Goal: Transaction & Acquisition: Download file/media

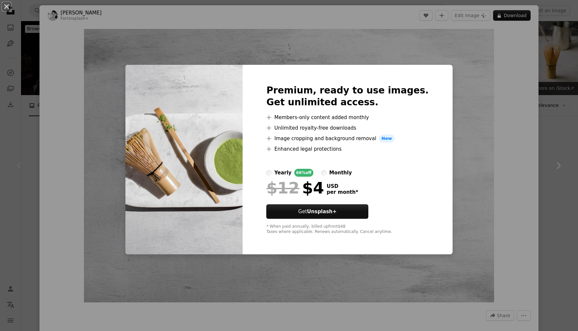
scroll to position [168, 0]
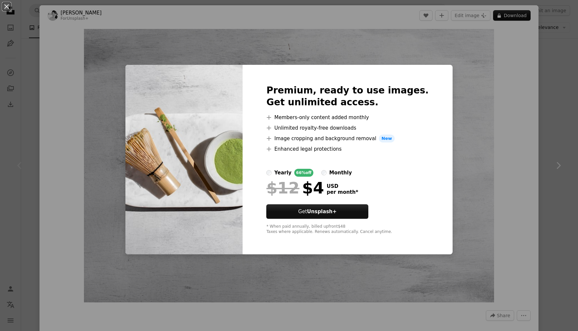
click at [551, 127] on div "An X shape Premium, ready to use images. Get unlimited access. A plus sign Memb…" at bounding box center [289, 165] width 578 height 331
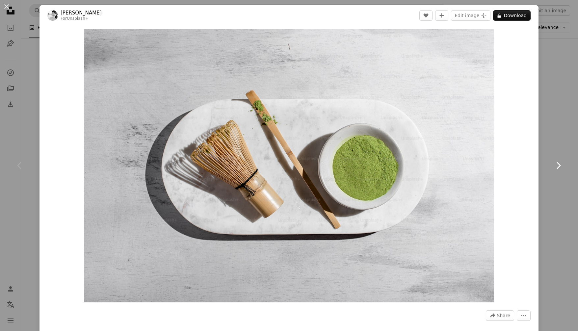
click at [558, 153] on link "Chevron right" at bounding box center [557, 165] width 39 height 63
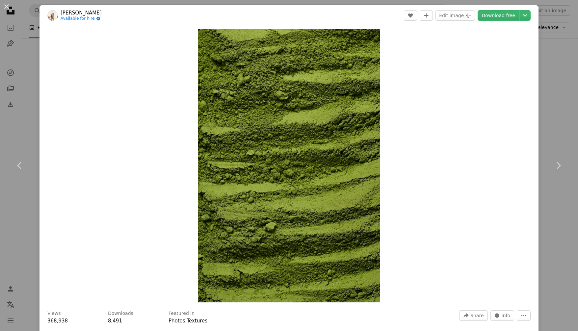
click at [553, 86] on div "An X shape Chevron left Chevron right [PERSON_NAME] Available for hire A checkm…" at bounding box center [289, 165] width 578 height 331
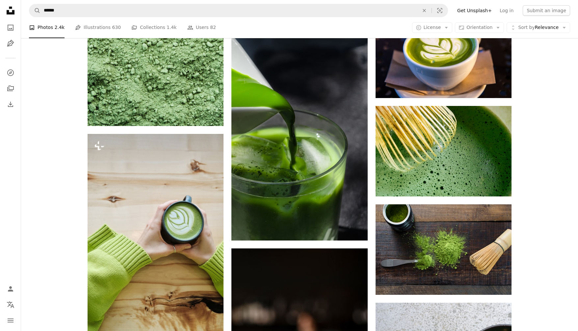
scroll to position [345, 0]
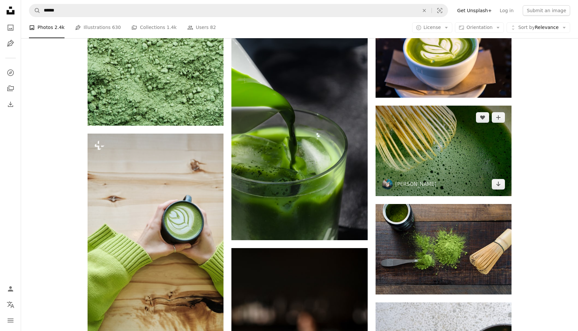
click at [432, 196] on img at bounding box center [444, 151] width 136 height 91
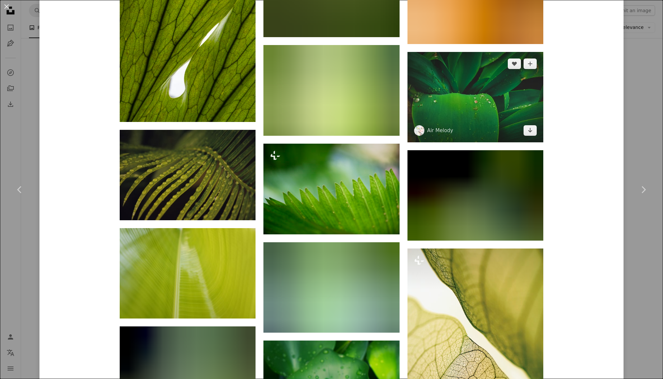
scroll to position [2123, 0]
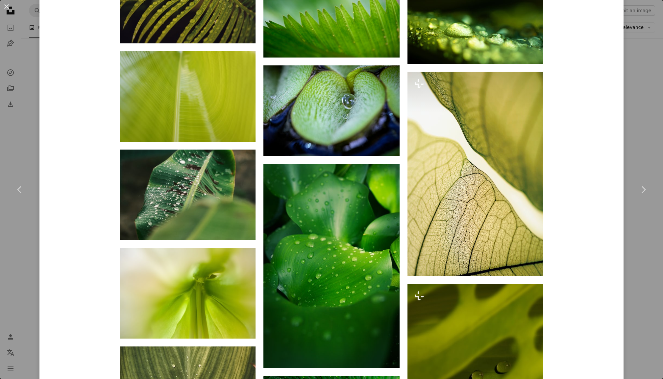
click at [578, 102] on div "An X shape Chevron left Chevron right Payoon Gerinto payoonnoi A heart A plus s…" at bounding box center [331, 189] width 663 height 379
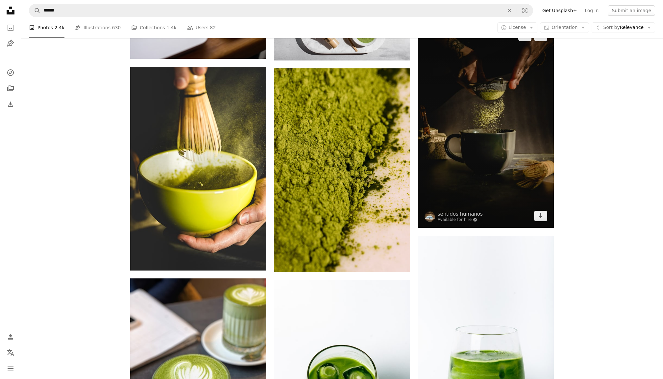
scroll to position [876, 0]
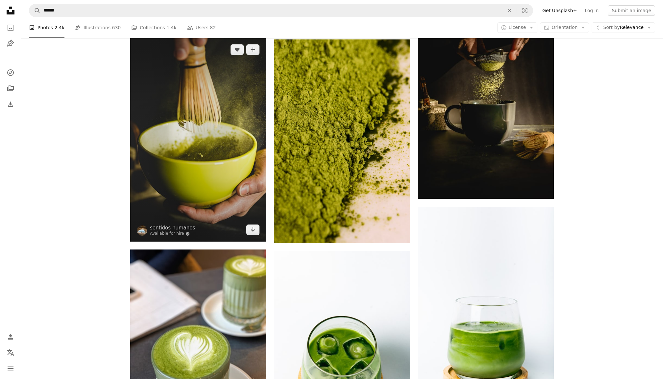
click at [219, 152] on img at bounding box center [198, 140] width 136 height 204
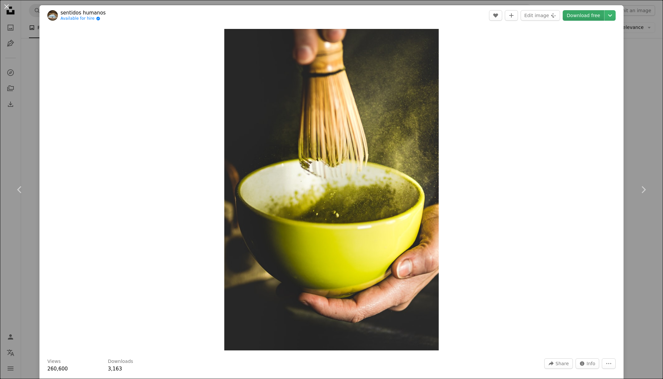
click at [578, 15] on link "Download free" at bounding box center [583, 15] width 41 height 11
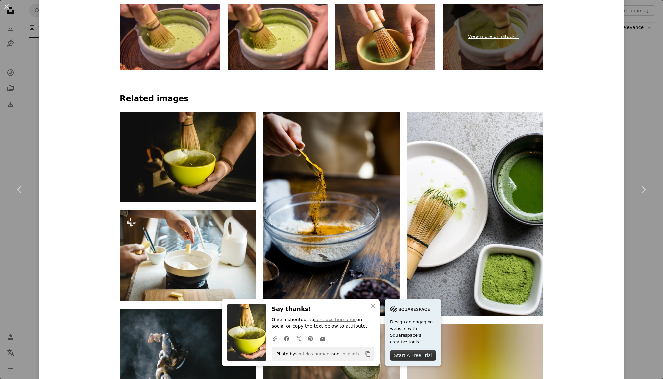
scroll to position [488, 0]
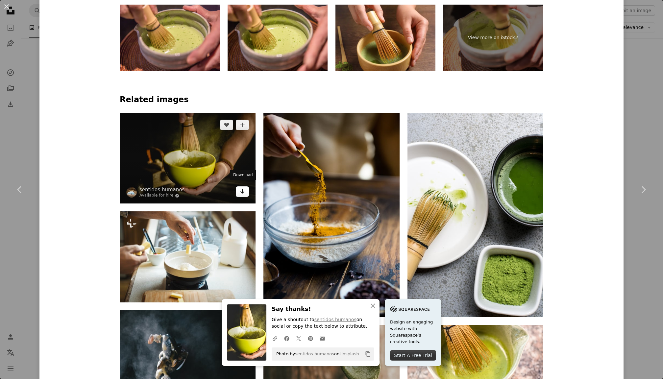
click at [243, 188] on icon "Arrow pointing down" at bounding box center [242, 192] width 5 height 8
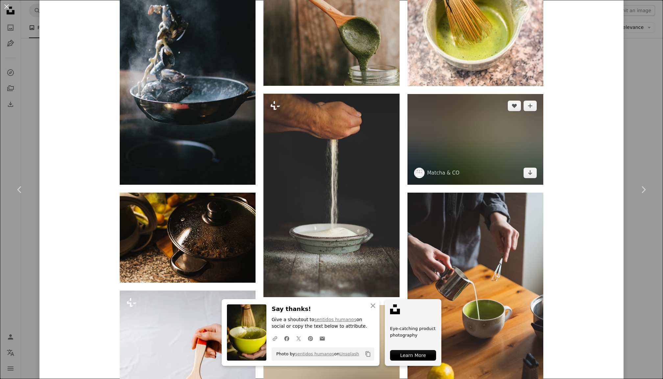
scroll to position [818, 0]
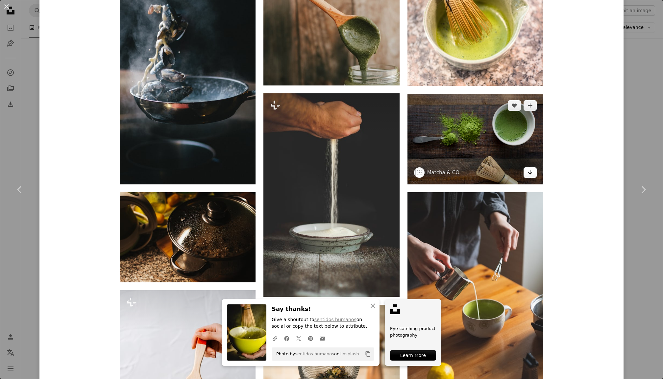
click at [531, 170] on icon "Download" at bounding box center [531, 172] width 4 height 5
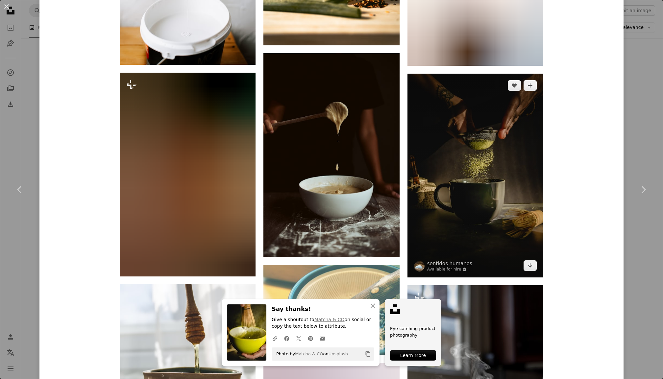
scroll to position [1248, 0]
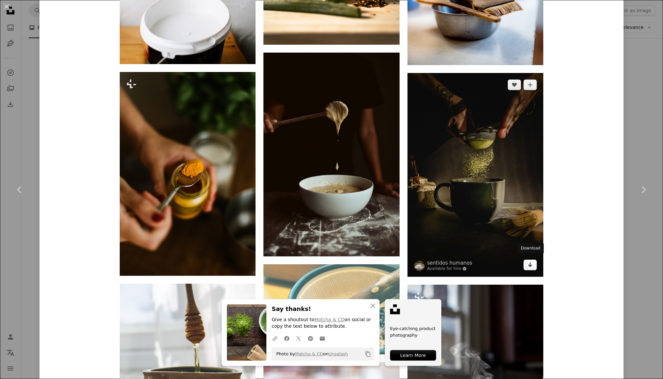
drag, startPoint x: 531, startPoint y: 263, endPoint x: 526, endPoint y: 260, distance: 5.9
click at [531, 263] on icon "Download" at bounding box center [531, 265] width 4 height 5
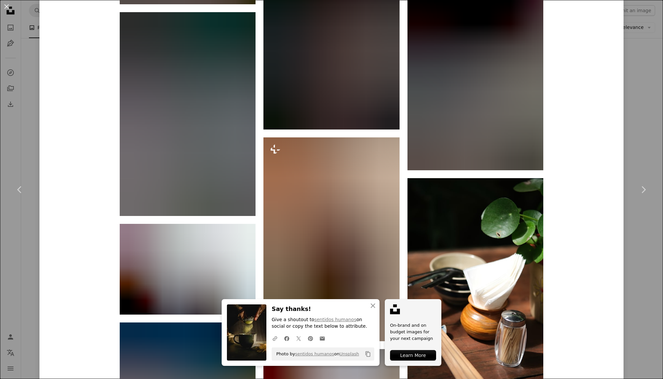
scroll to position [5397, 0]
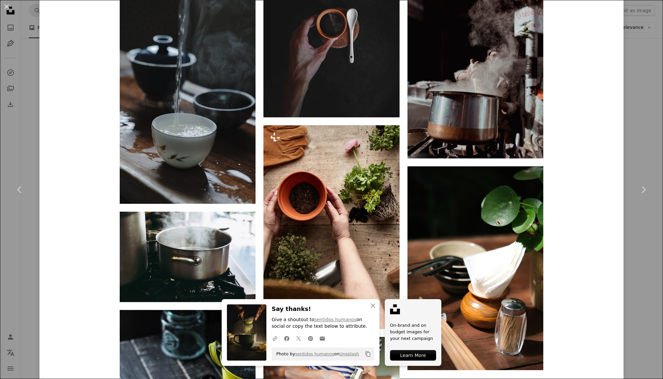
click at [578, 85] on div "An X shape Chevron left Chevron right An X shape Close Say thanks! Give a shout…" at bounding box center [331, 189] width 663 height 379
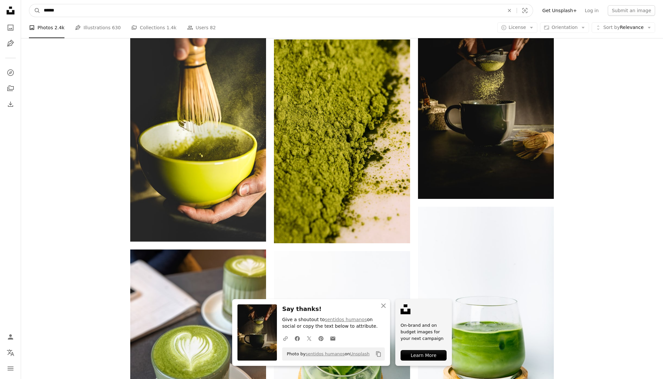
click at [145, 9] on input "******" at bounding box center [271, 10] width 462 height 13
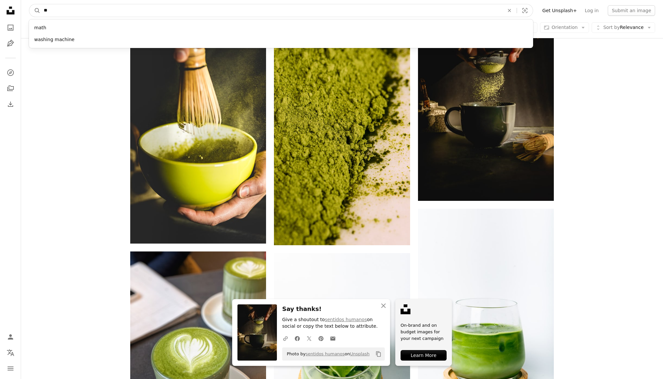
type input "*"
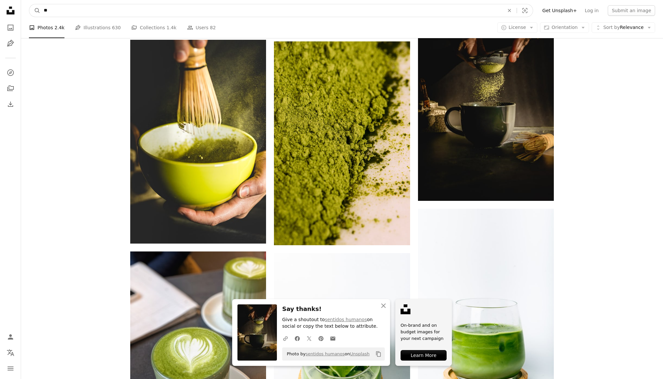
type input "***"
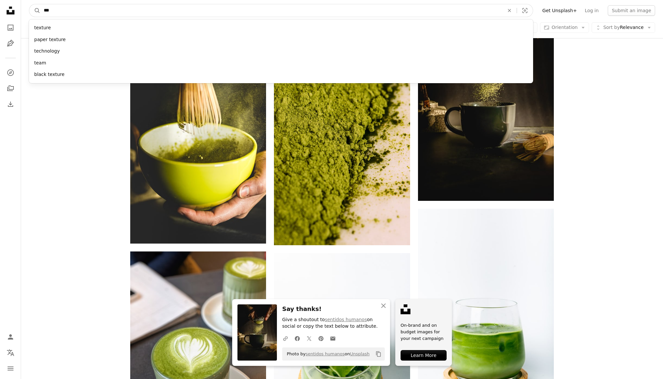
click at [35, 11] on button "A magnifying glass" at bounding box center [34, 10] width 11 height 13
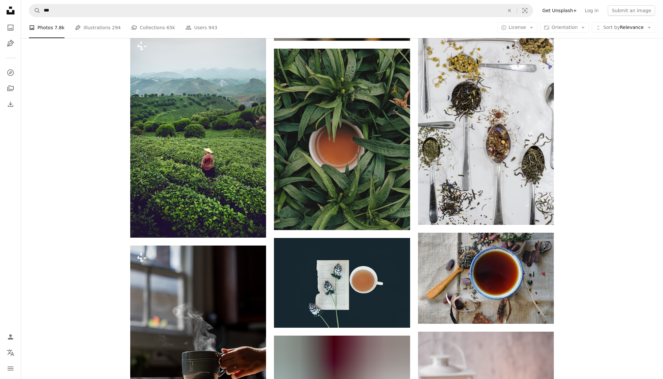
scroll to position [342, 0]
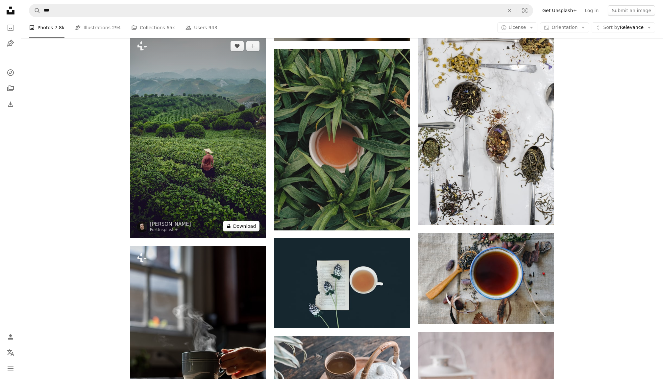
click at [240, 226] on button "A lock Download" at bounding box center [241, 226] width 37 height 11
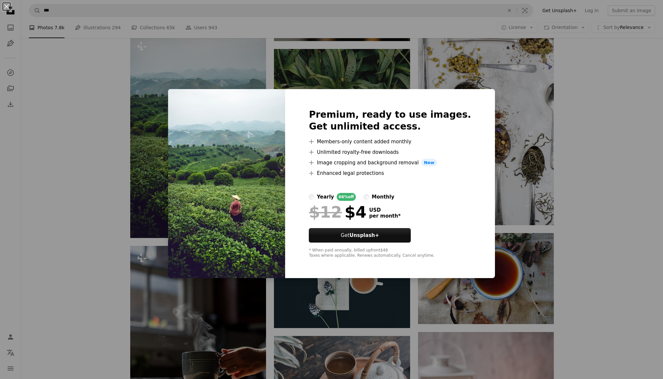
drag, startPoint x: 635, startPoint y: 178, endPoint x: 619, endPoint y: 181, distance: 15.8
click at [578, 178] on div "An X shape Premium, ready to use images. Get unlimited access. A plus sign Memb…" at bounding box center [331, 189] width 663 height 379
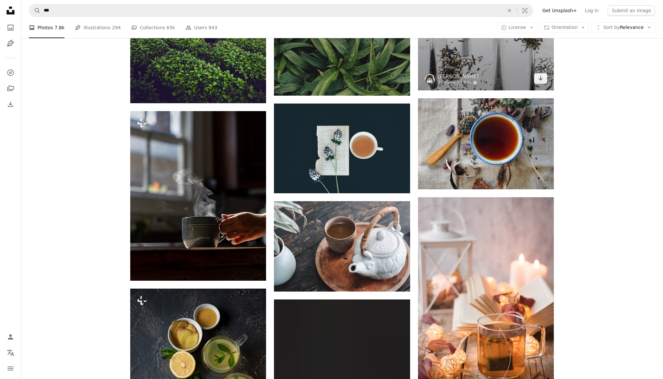
scroll to position [478, 0]
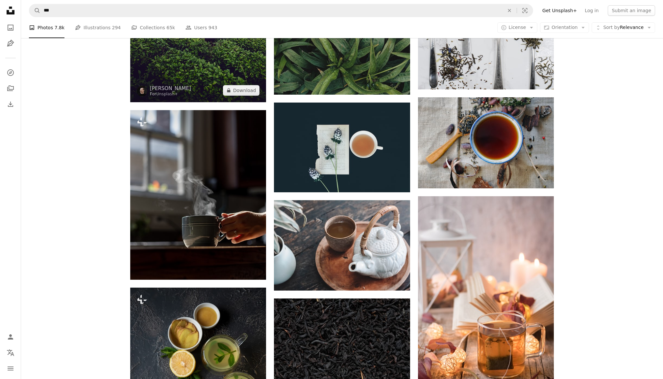
click at [249, 51] on img at bounding box center [198, 0] width 136 height 204
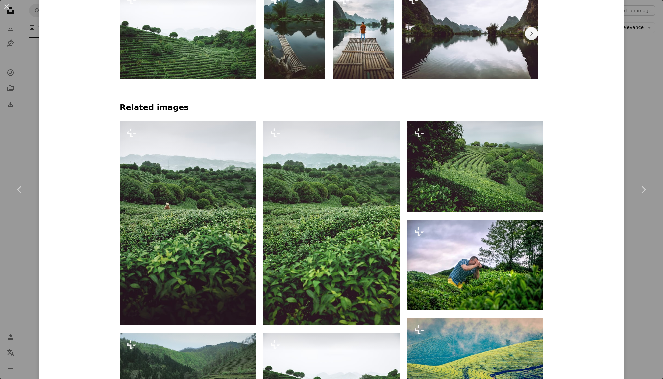
scroll to position [497, 0]
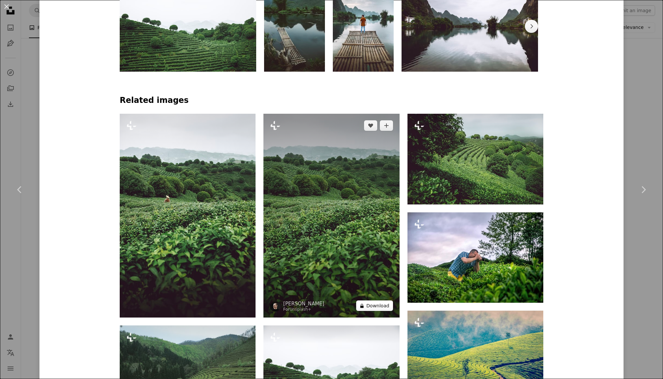
click at [384, 301] on button "A lock Download" at bounding box center [374, 306] width 37 height 11
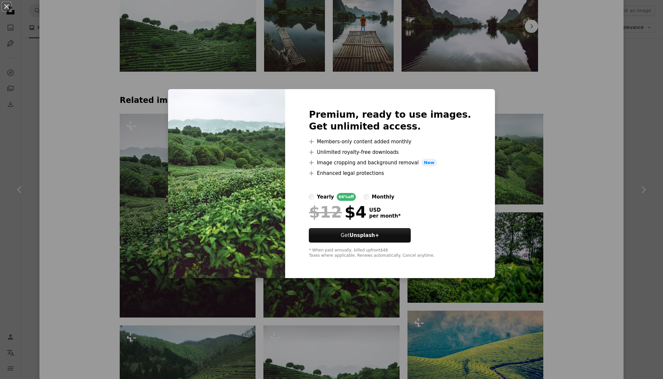
click at [578, 137] on div "An X shape Premium, ready to use images. Get unlimited access. A plus sign Memb…" at bounding box center [331, 189] width 663 height 379
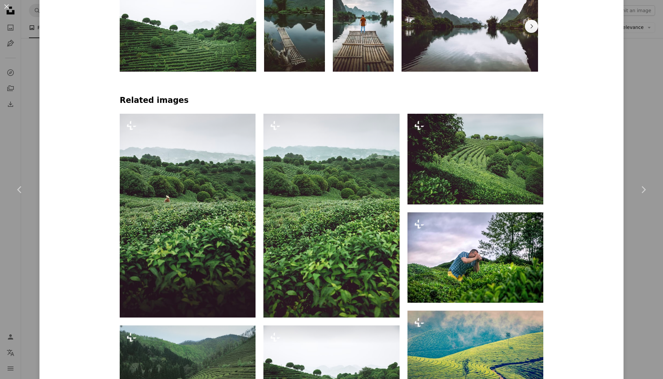
click at [578, 39] on div "An X shape Chevron left Chevron right [PERSON_NAME] For Unsplash+ A heart A plu…" at bounding box center [331, 189] width 663 height 379
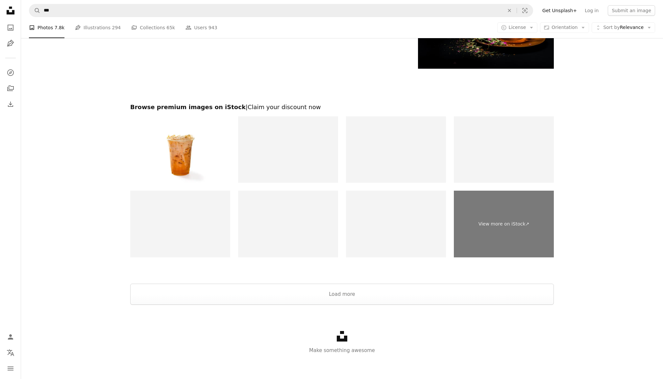
scroll to position [1466, 0]
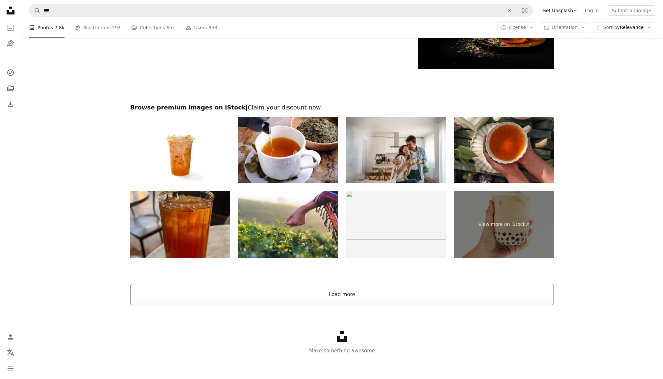
click at [385, 288] on button "Load more" at bounding box center [342, 294] width 424 height 21
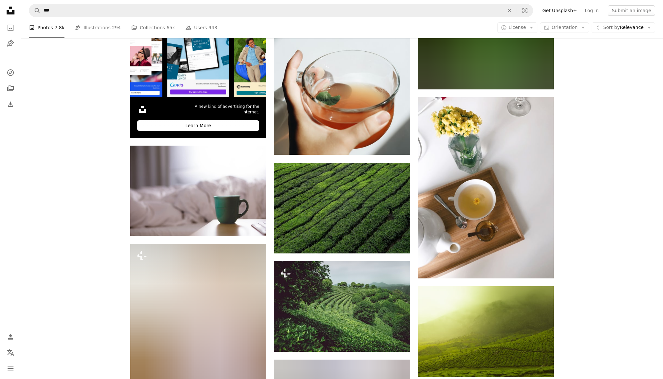
scroll to position [2141, 0]
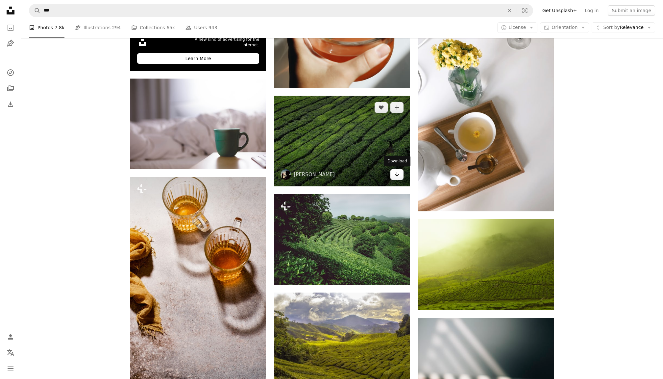
click at [398, 173] on icon "Arrow pointing down" at bounding box center [397, 174] width 5 height 8
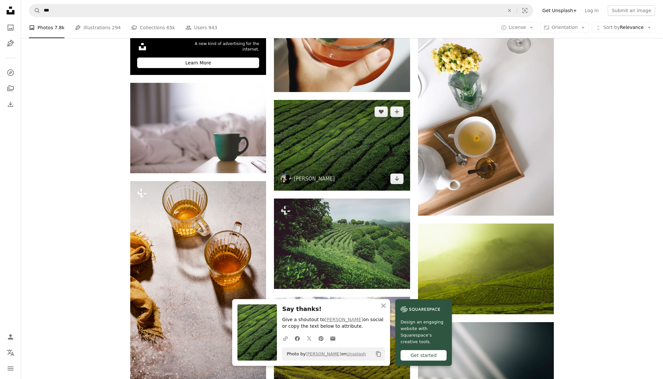
click at [341, 138] on img at bounding box center [342, 145] width 136 height 91
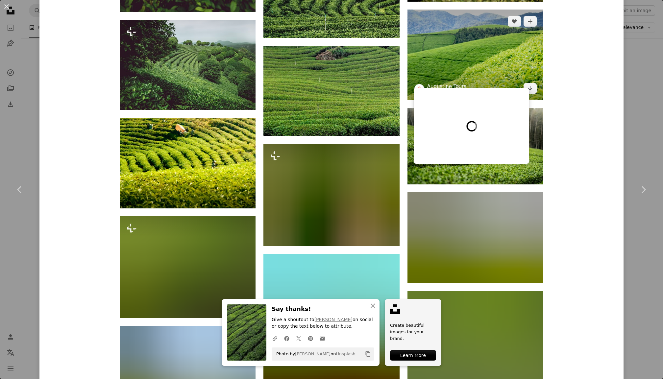
scroll to position [1195, 0]
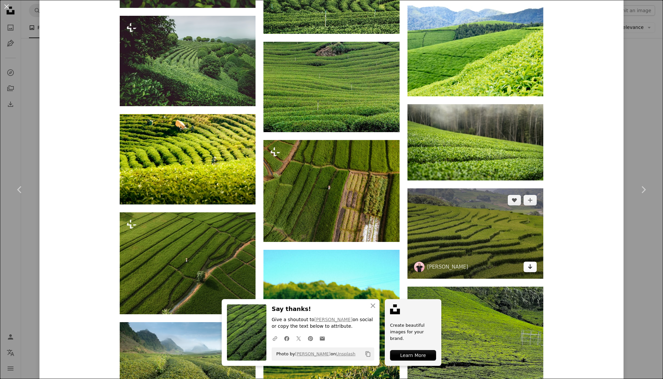
click at [533, 262] on link "Arrow pointing down" at bounding box center [530, 267] width 13 height 11
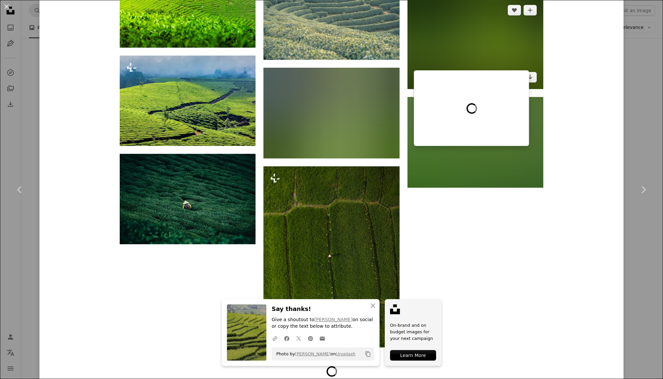
scroll to position [1867, 0]
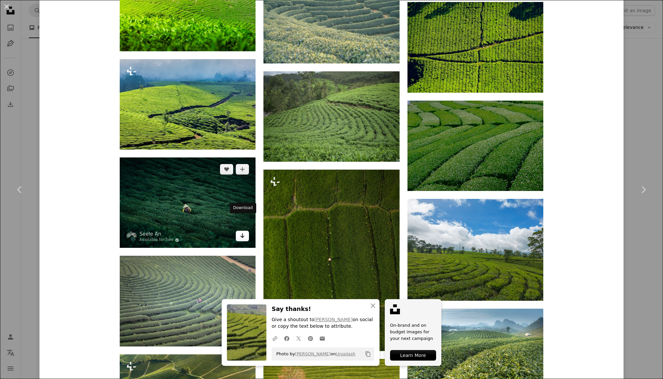
click at [243, 232] on icon "Arrow pointing down" at bounding box center [242, 236] width 5 height 8
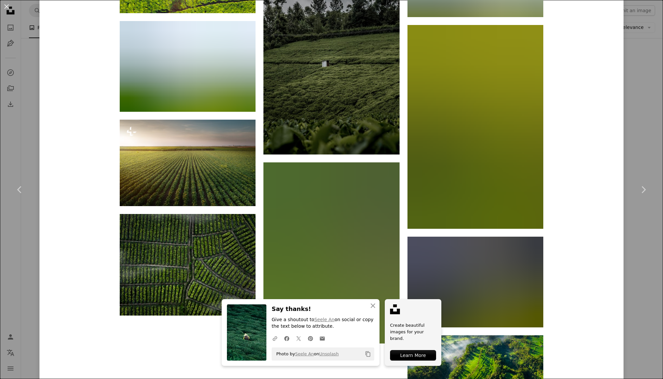
scroll to position [3426, 0]
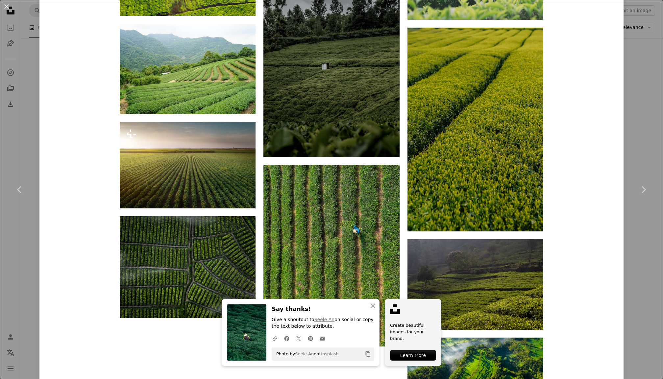
click at [578, 98] on div "An X shape Chevron left Chevron right An X shape Close Say thanks! Give a shout…" at bounding box center [331, 189] width 663 height 379
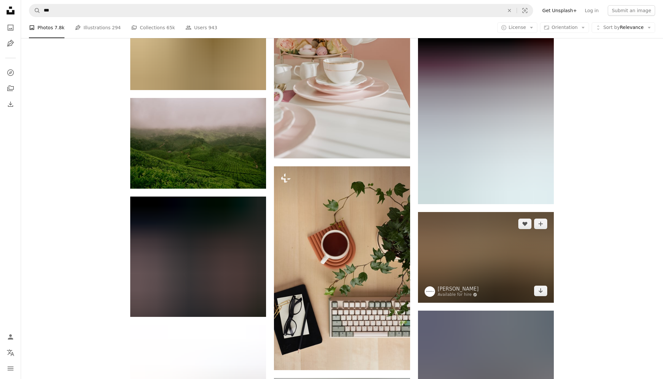
scroll to position [5961, 0]
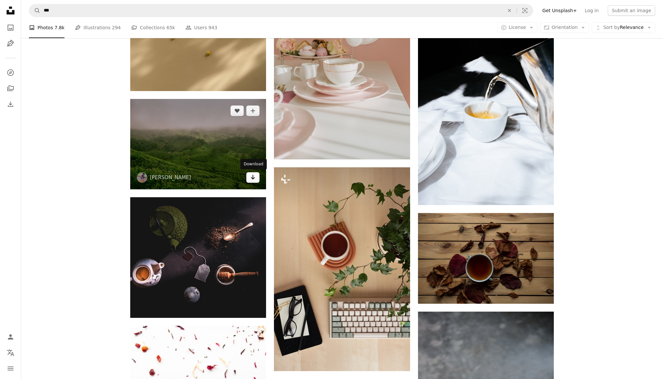
click at [253, 177] on icon "Arrow pointing down" at bounding box center [252, 177] width 5 height 8
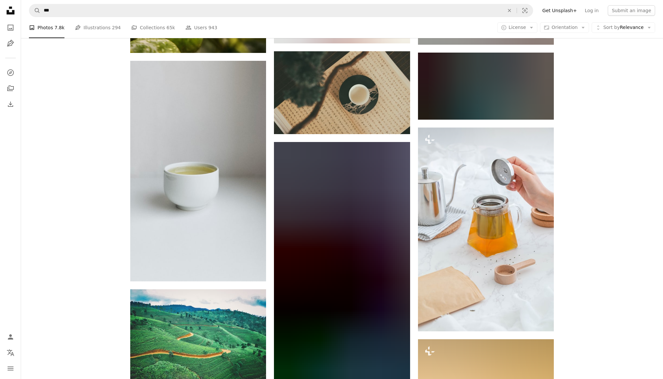
scroll to position [7691, 0]
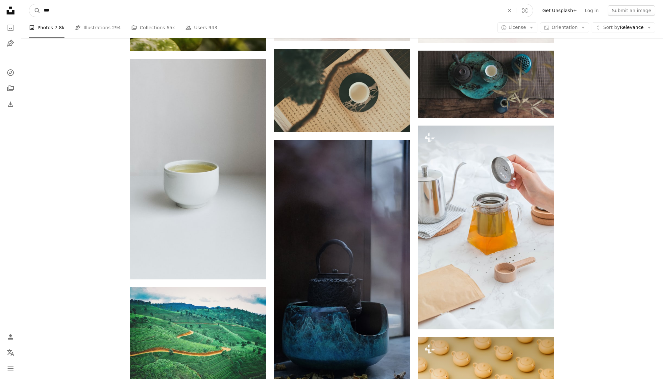
click at [183, 13] on input "***" at bounding box center [271, 10] width 462 height 13
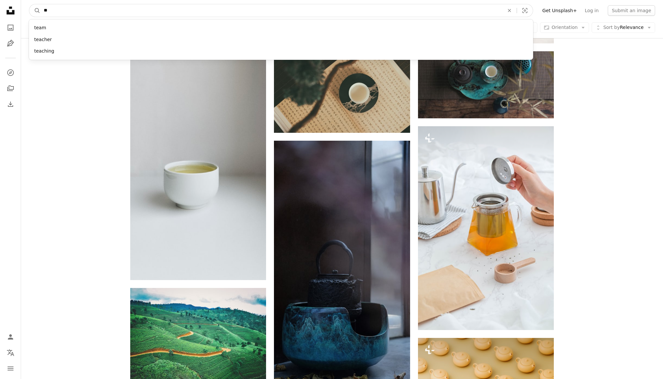
type input "*"
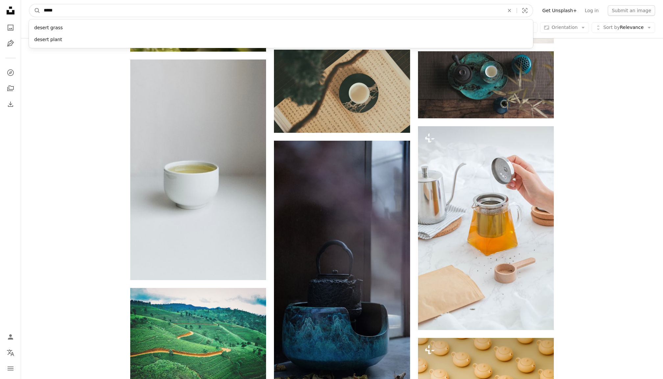
type input "******"
click at [35, 10] on button "A magnifying glass" at bounding box center [34, 10] width 11 height 13
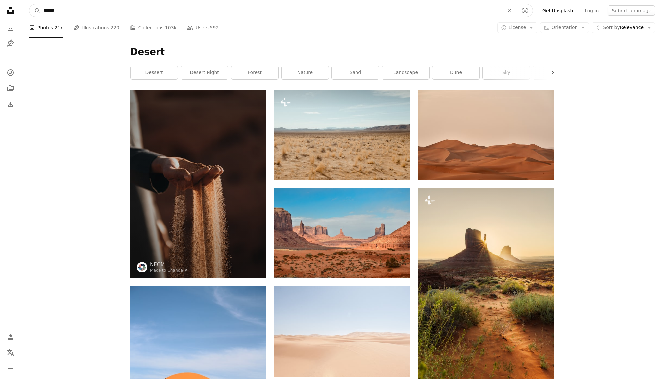
click at [48, 10] on input "******" at bounding box center [271, 10] width 462 height 13
click at [50, 9] on input "******" at bounding box center [271, 10] width 462 height 13
type input "*******"
click at [35, 11] on button "A magnifying glass" at bounding box center [34, 10] width 11 height 13
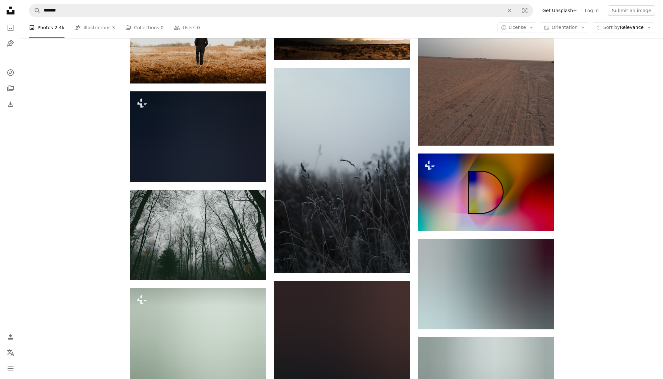
scroll to position [404, 0]
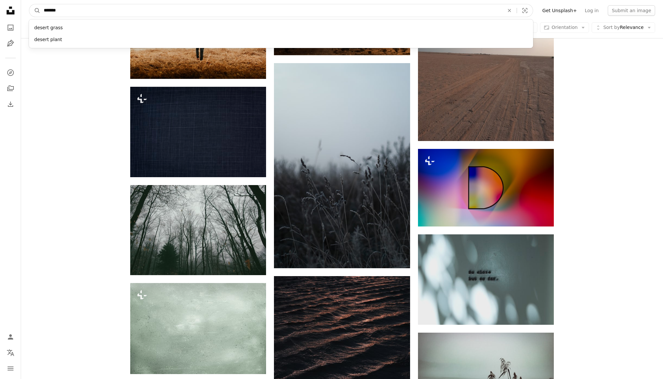
drag, startPoint x: 67, startPoint y: 11, endPoint x: 22, endPoint y: 11, distance: 45.4
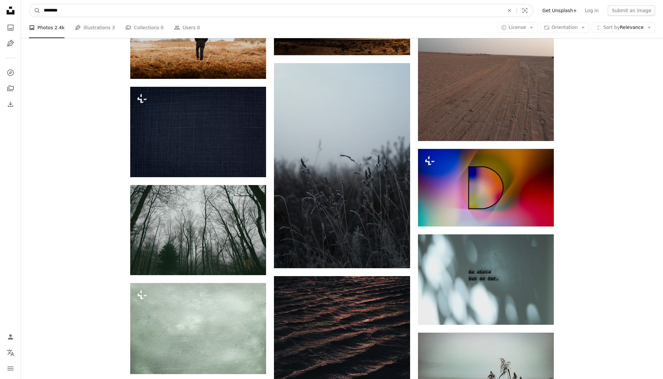
type input "*******"
click at [35, 11] on button "A magnifying glass" at bounding box center [34, 10] width 11 height 13
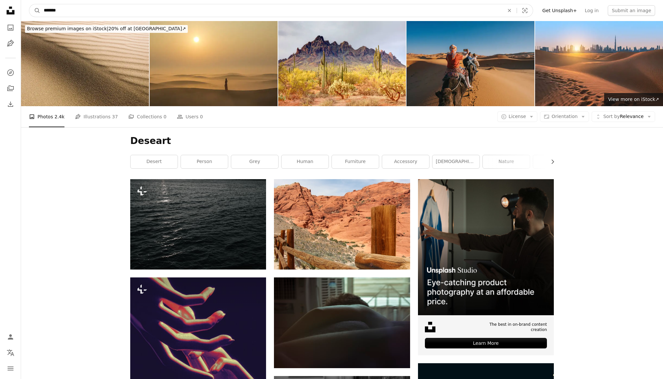
drag, startPoint x: 66, startPoint y: 10, endPoint x: 10, endPoint y: 6, distance: 57.1
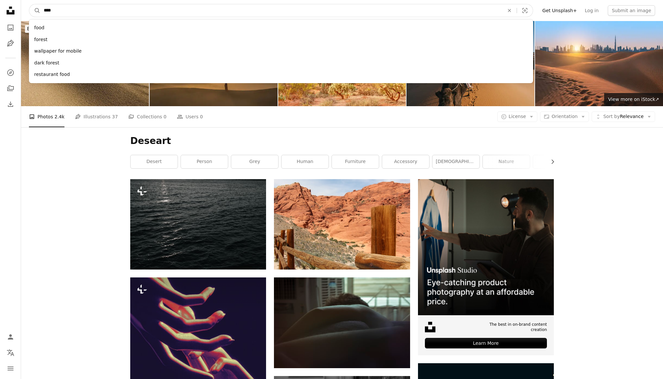
type input "****"
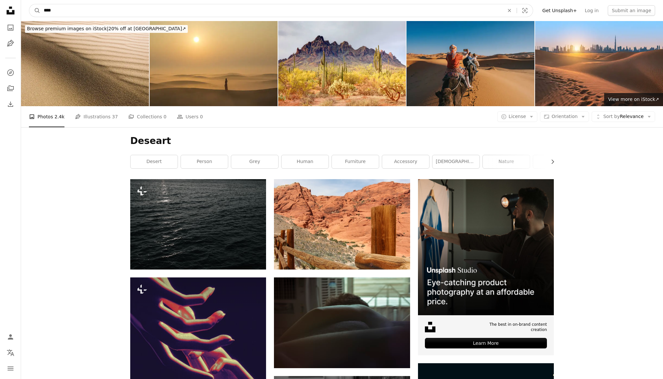
click at [35, 11] on button "A magnifying glass" at bounding box center [34, 10] width 11 height 13
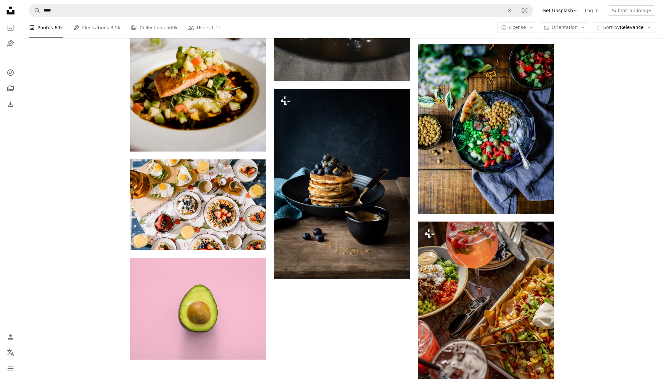
scroll to position [814, 0]
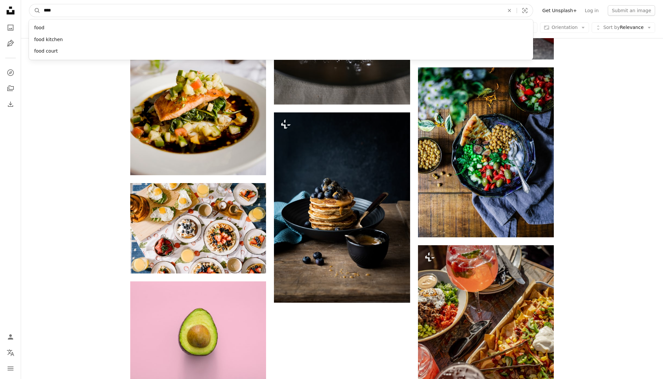
drag, startPoint x: 70, startPoint y: 11, endPoint x: 0, endPoint y: 6, distance: 70.6
click at [0, 6] on div "Unsplash logo Unsplash Home A photo Pen Tool A compass A stack of folders Downl…" at bounding box center [331, 132] width 663 height 1892
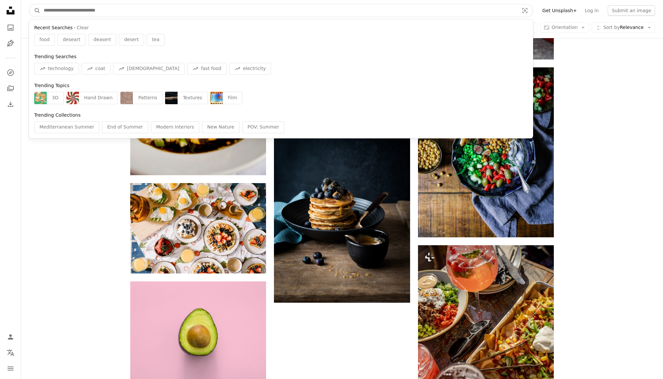
click at [357, 9] on input "Find visuals sitewide" at bounding box center [278, 10] width 477 height 13
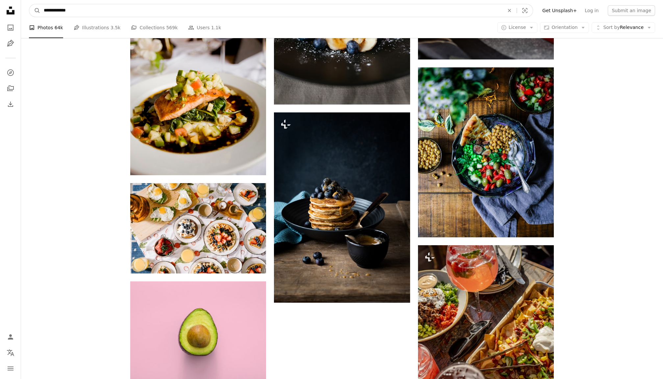
type input "**********"
click at [35, 10] on button "A magnifying glass" at bounding box center [34, 10] width 11 height 13
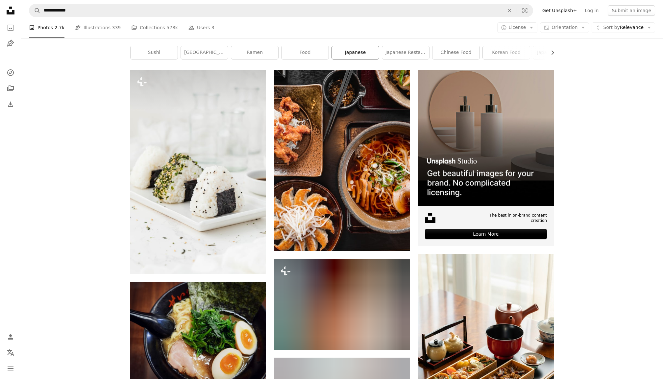
scroll to position [109, 0]
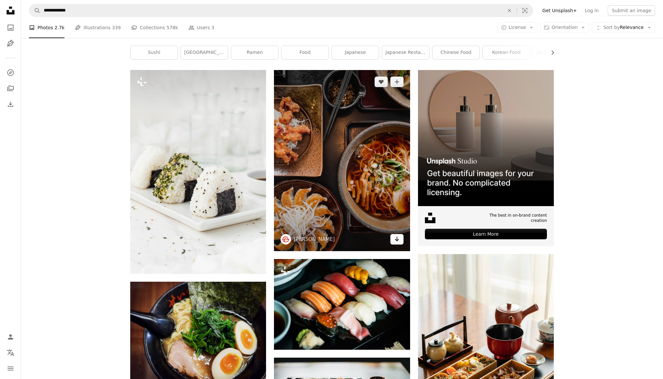
click at [401, 239] on link "Arrow pointing down" at bounding box center [397, 239] width 13 height 11
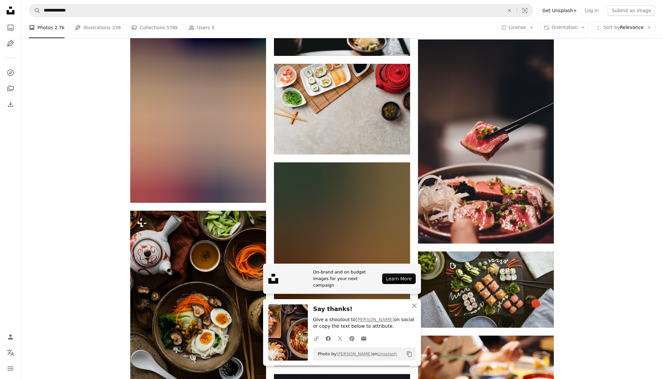
scroll to position [506, 0]
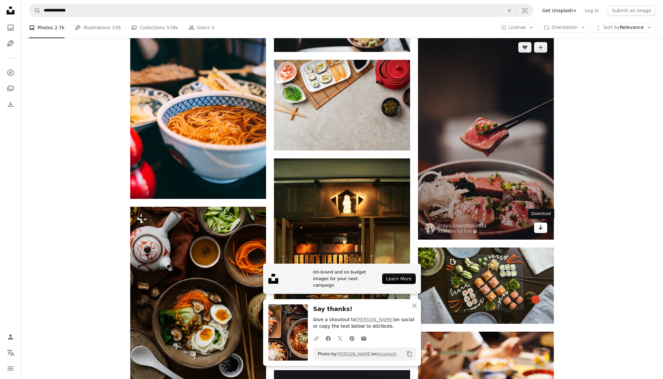
click at [543, 225] on icon "Arrow pointing down" at bounding box center [540, 228] width 5 height 8
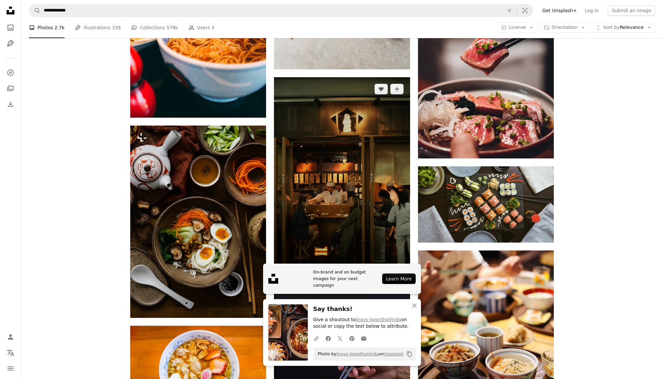
scroll to position [588, 0]
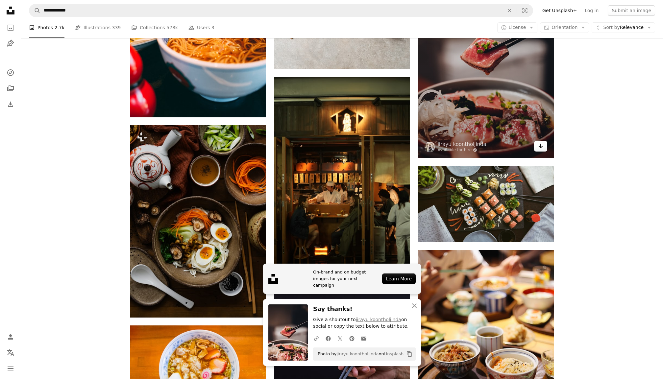
click at [540, 143] on icon "Arrow pointing down" at bounding box center [540, 146] width 5 height 8
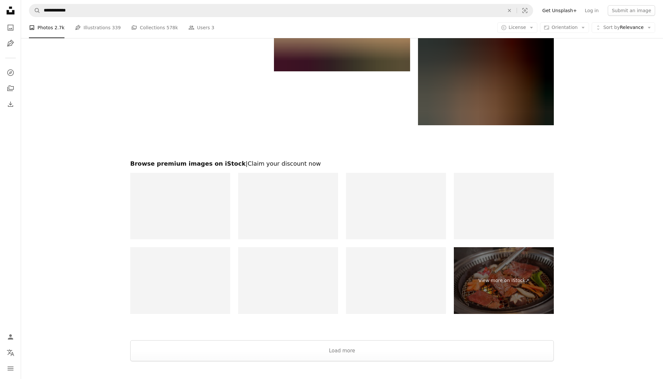
scroll to position [1207, 0]
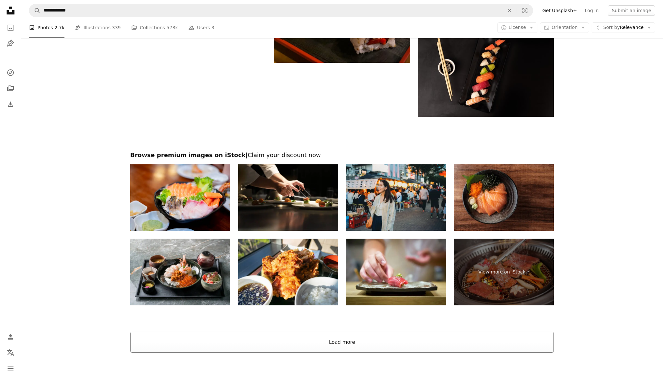
click at [357, 331] on button "Load more" at bounding box center [342, 342] width 424 height 21
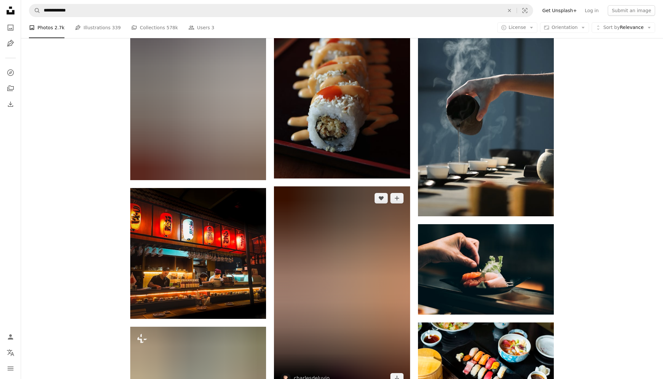
scroll to position [3681, 0]
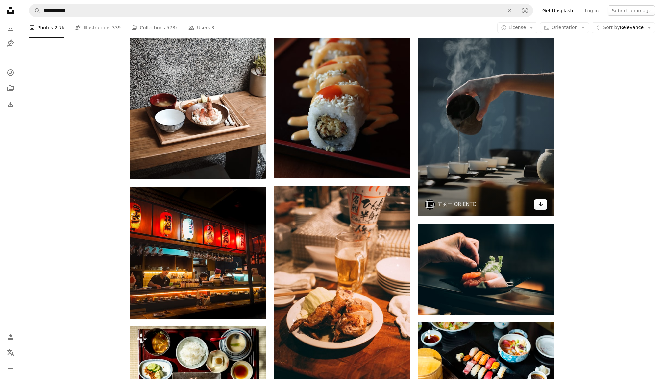
click at [544, 207] on link "Arrow pointing down" at bounding box center [540, 204] width 13 height 11
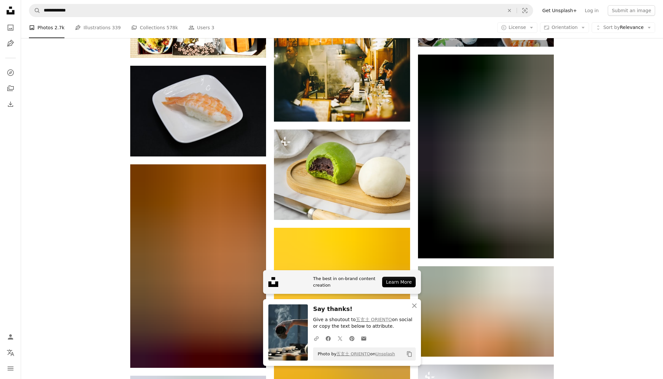
scroll to position [4058, 0]
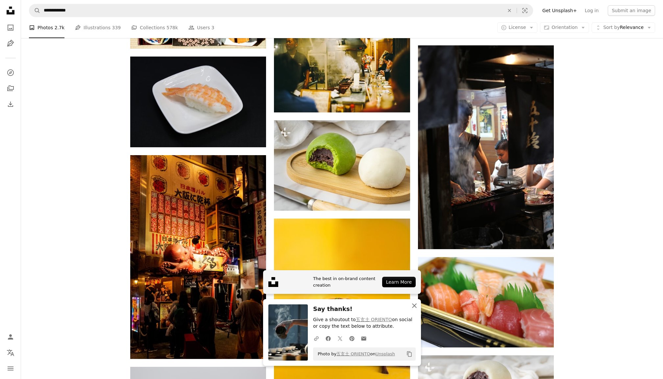
click at [414, 306] on icon "button" at bounding box center [414, 306] width 5 height 5
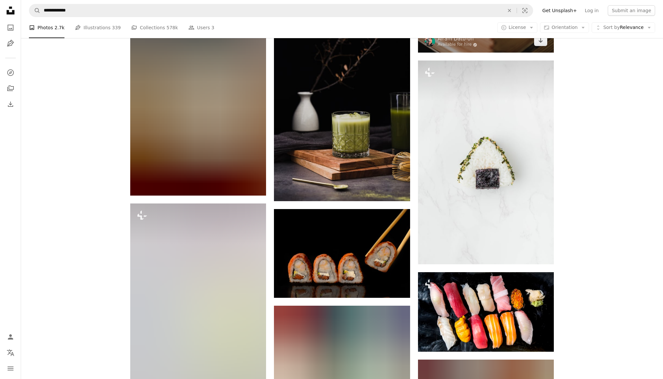
scroll to position [5562, 0]
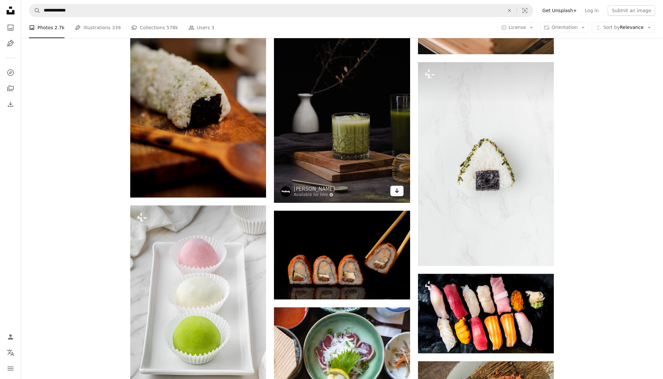
click at [395, 193] on icon "Arrow pointing down" at bounding box center [397, 191] width 5 height 8
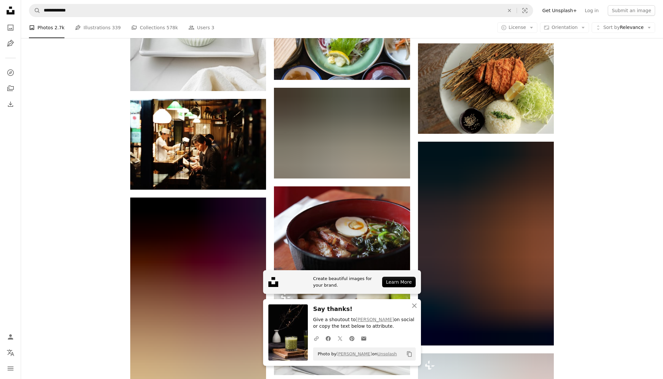
scroll to position [5891, 0]
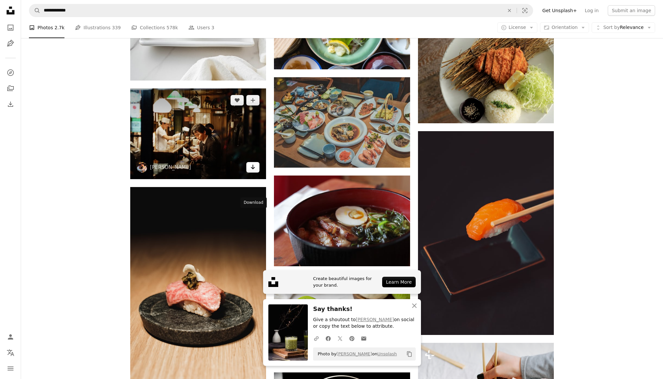
click at [252, 171] on icon "Arrow pointing down" at bounding box center [252, 167] width 5 height 8
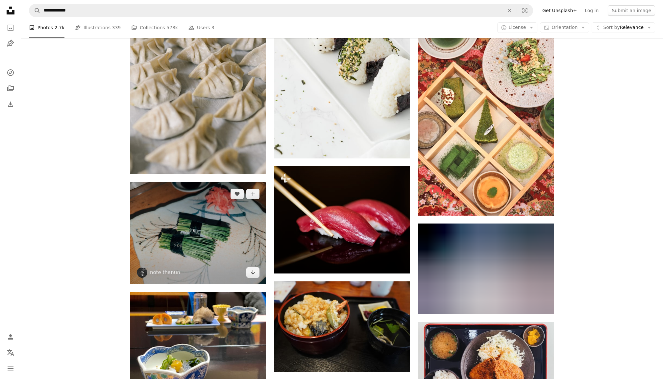
scroll to position [6817, 0]
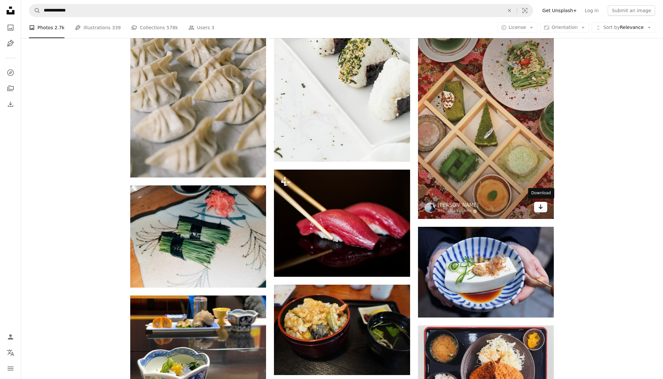
click at [540, 209] on icon "Arrow pointing down" at bounding box center [540, 207] width 5 height 8
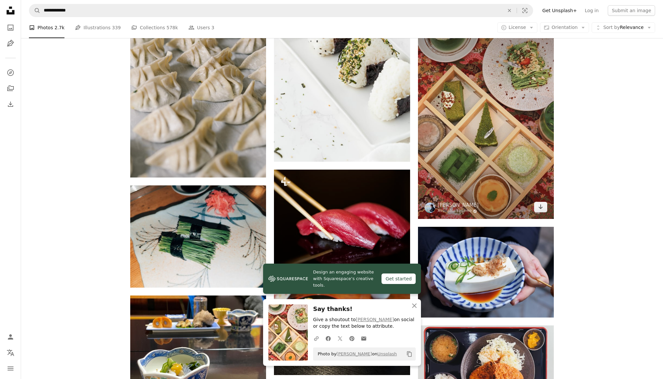
click at [518, 101] on img at bounding box center [486, 117] width 136 height 204
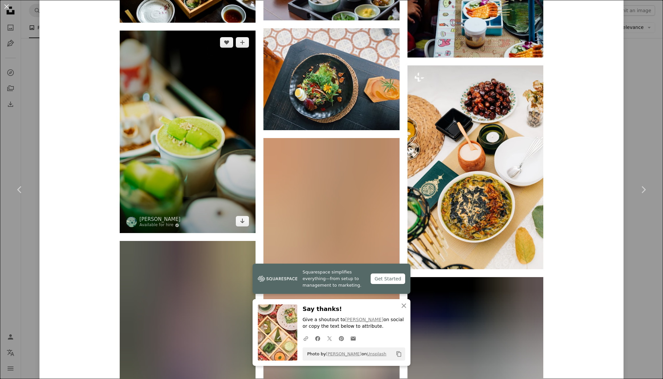
scroll to position [2980, 0]
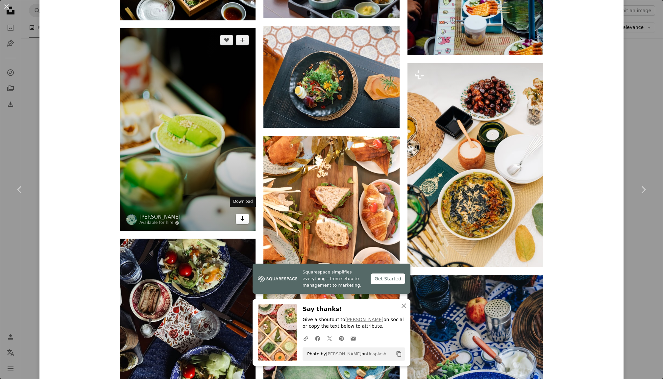
click at [244, 210] on div "A heart A plus sign [PERSON_NAME] Available for hire A checkmark inside of a ci…" at bounding box center [188, 129] width 136 height 203
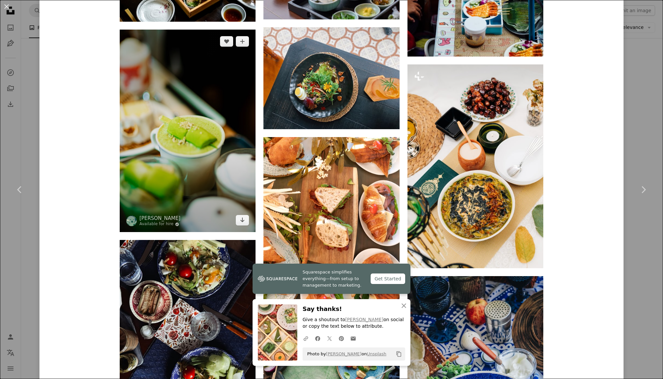
scroll to position [2975, 0]
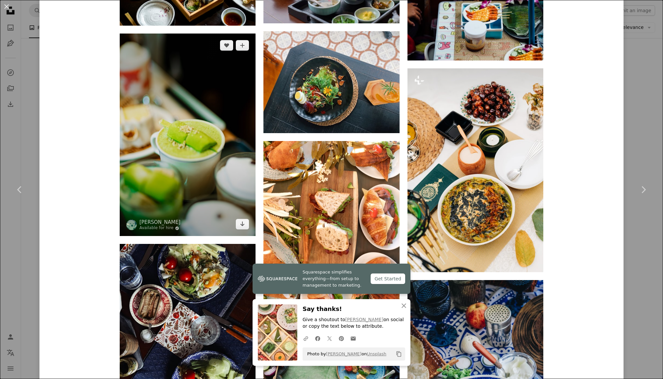
click at [217, 161] on img at bounding box center [188, 135] width 136 height 203
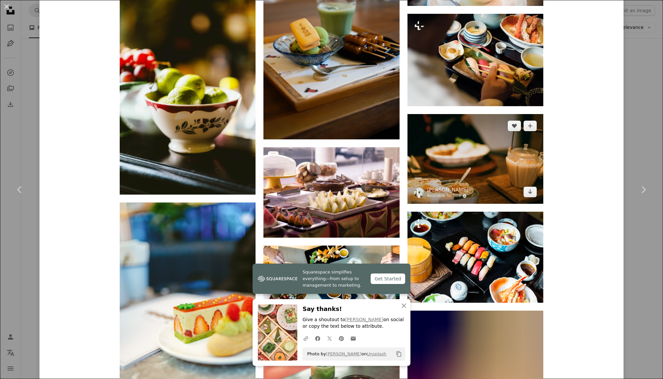
scroll to position [1207, 0]
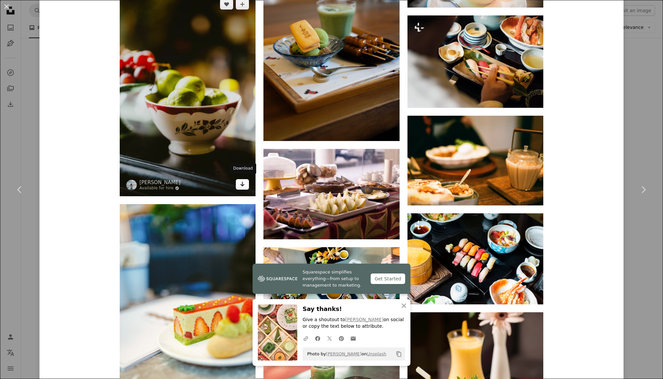
click at [244, 183] on icon "Arrow pointing down" at bounding box center [242, 184] width 5 height 8
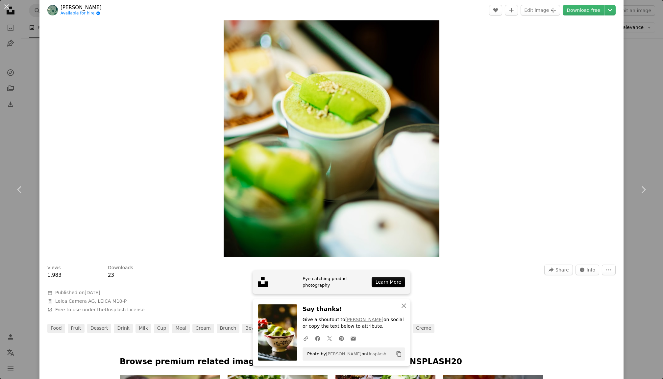
scroll to position [0, 0]
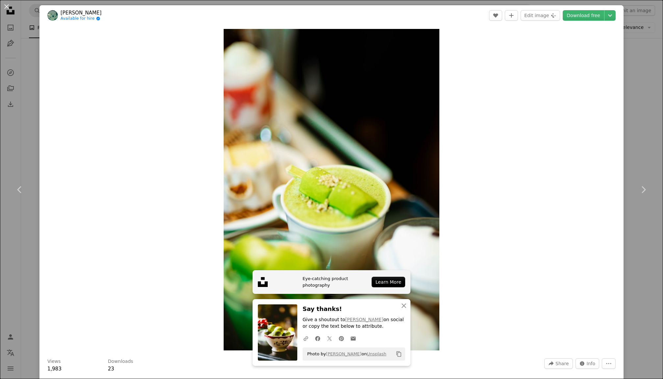
click at [15, 43] on div "An X shape Chevron left Chevron right Eye-catching product photography Learn Mo…" at bounding box center [331, 189] width 663 height 379
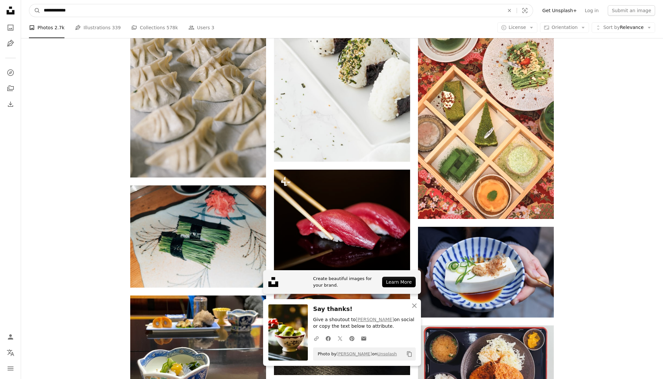
drag, startPoint x: 74, startPoint y: 9, endPoint x: 17, endPoint y: 6, distance: 57.3
click at [244, 15] on input "**********" at bounding box center [271, 10] width 462 height 13
paste input "*******"
drag, startPoint x: 76, startPoint y: 10, endPoint x: 65, endPoint y: 12, distance: 11.3
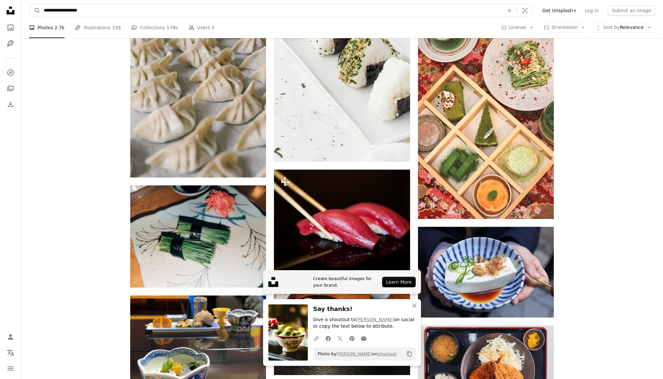
click at [65, 12] on input "**********" at bounding box center [271, 10] width 462 height 13
type input "**********"
click at [35, 10] on button "A magnifying glass" at bounding box center [34, 10] width 11 height 13
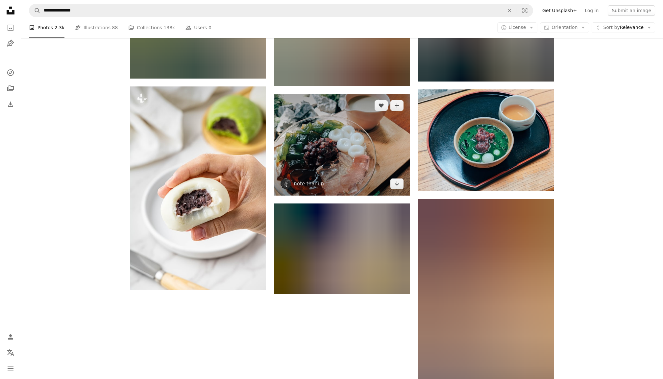
scroll to position [790, 0]
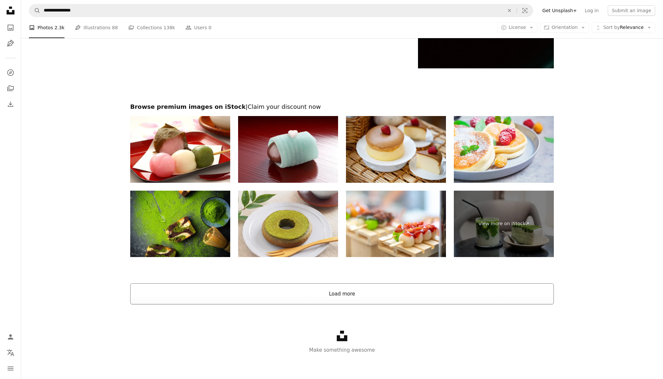
click at [331, 291] on button "Load more" at bounding box center [342, 294] width 424 height 21
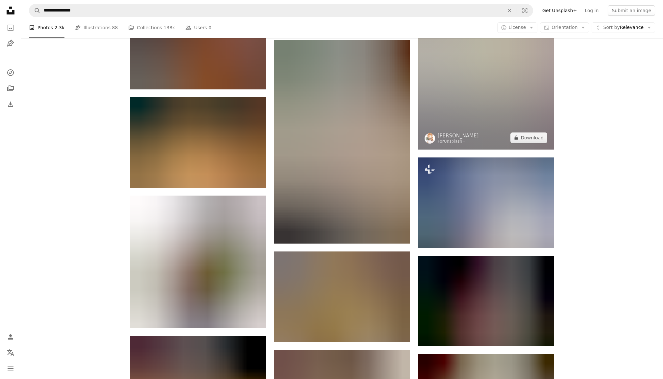
scroll to position [5898, 0]
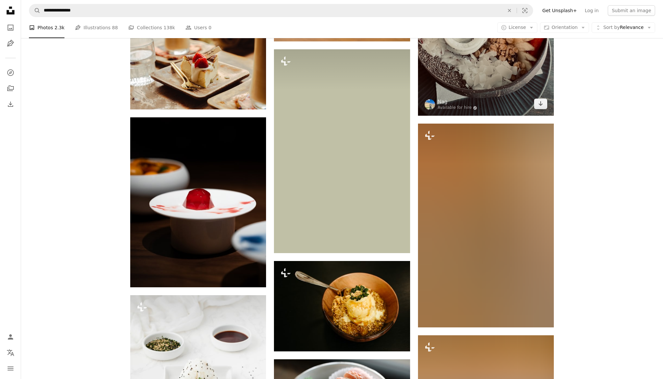
scroll to position [7864, 0]
